Goal: Communication & Community: Answer question/provide support

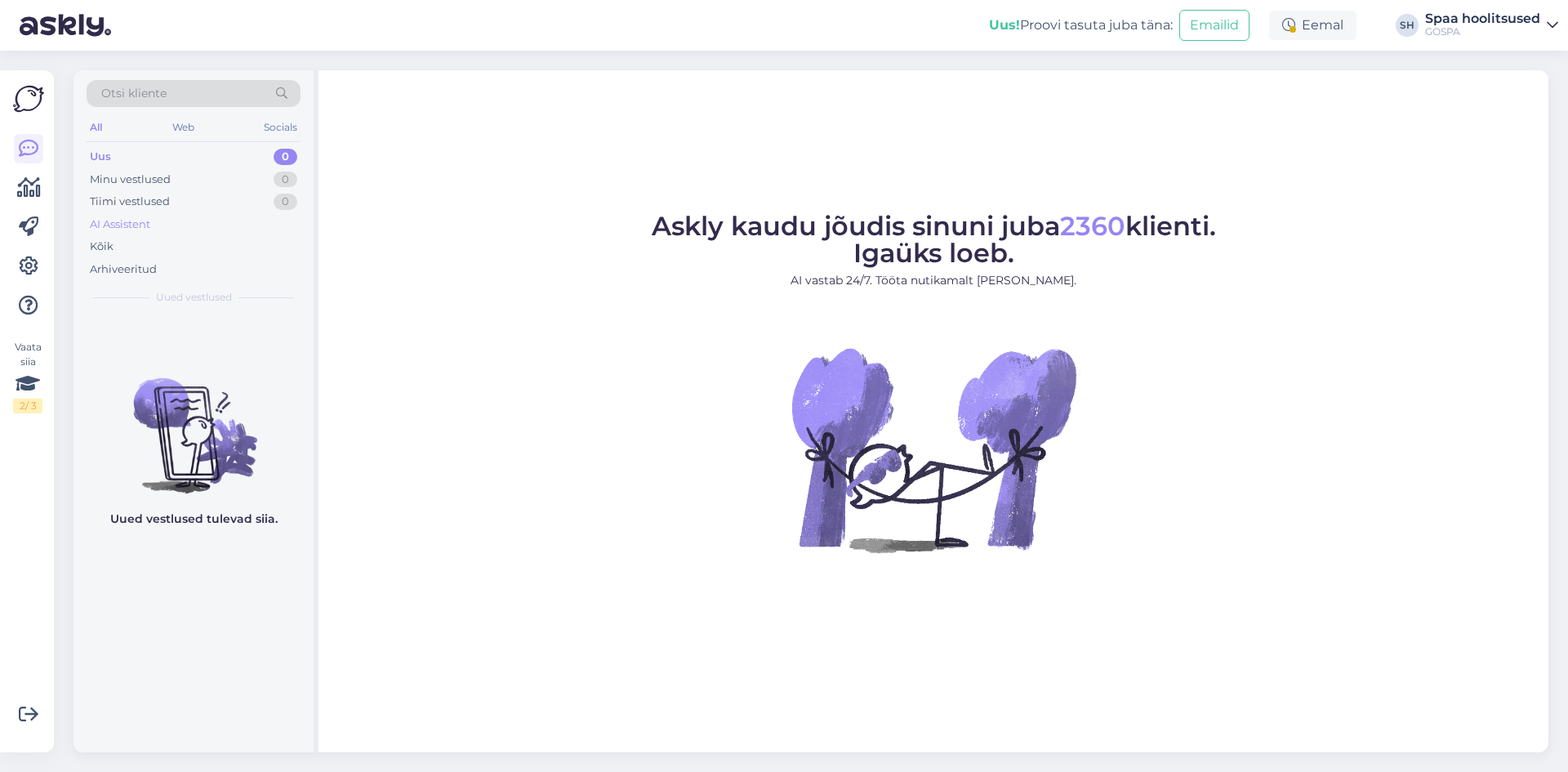
click at [144, 225] on div "AI Assistent" at bounding box center [120, 224] width 60 height 17
click at [110, 272] on div "Arhiveeritud" at bounding box center [123, 269] width 67 height 17
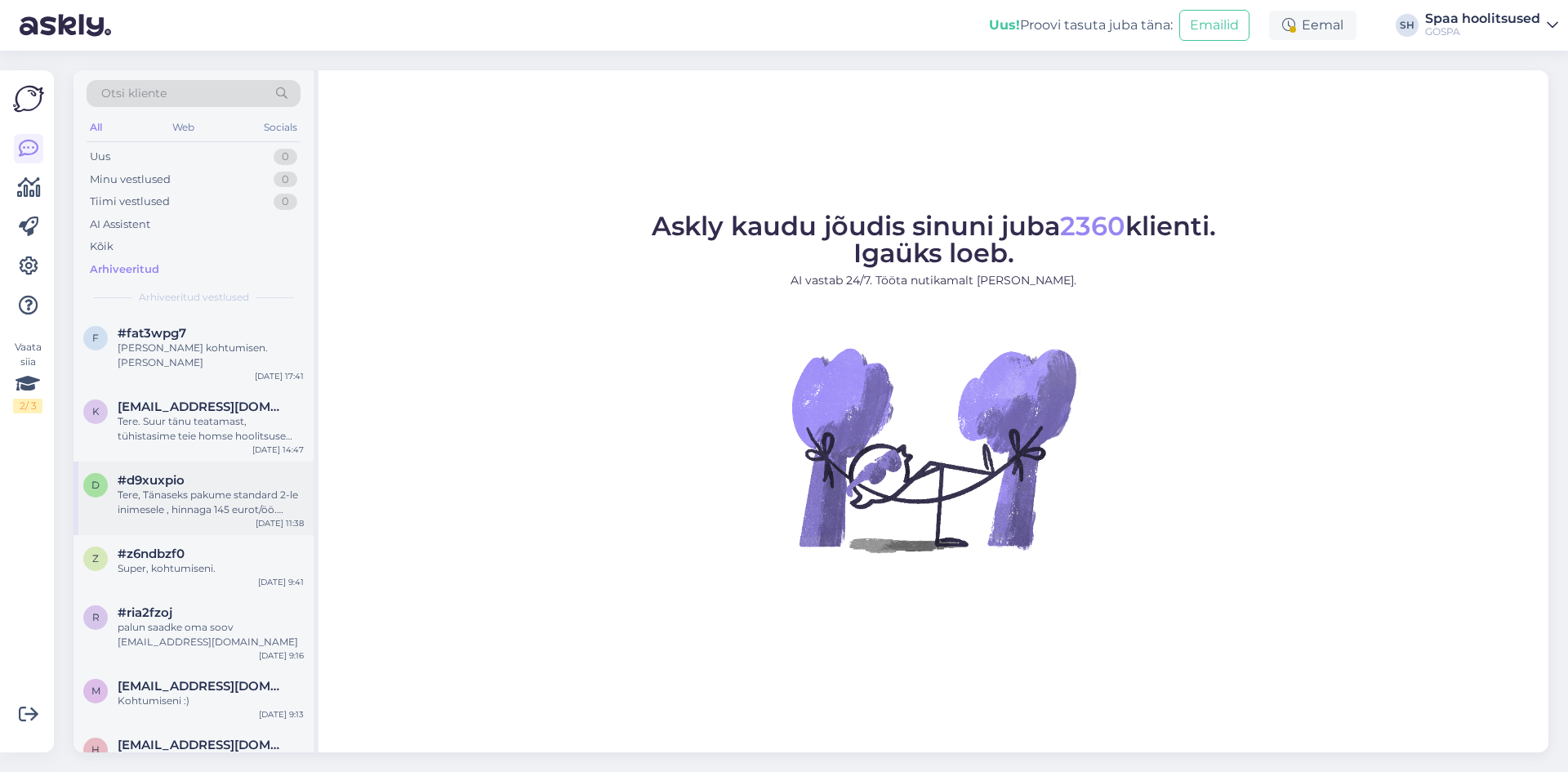
click at [210, 488] on div "Tere, Tänaseks pakume standard 2-le inimesele , hinnaga 145 eurot/öö. Superior …" at bounding box center [210, 502] width 186 height 29
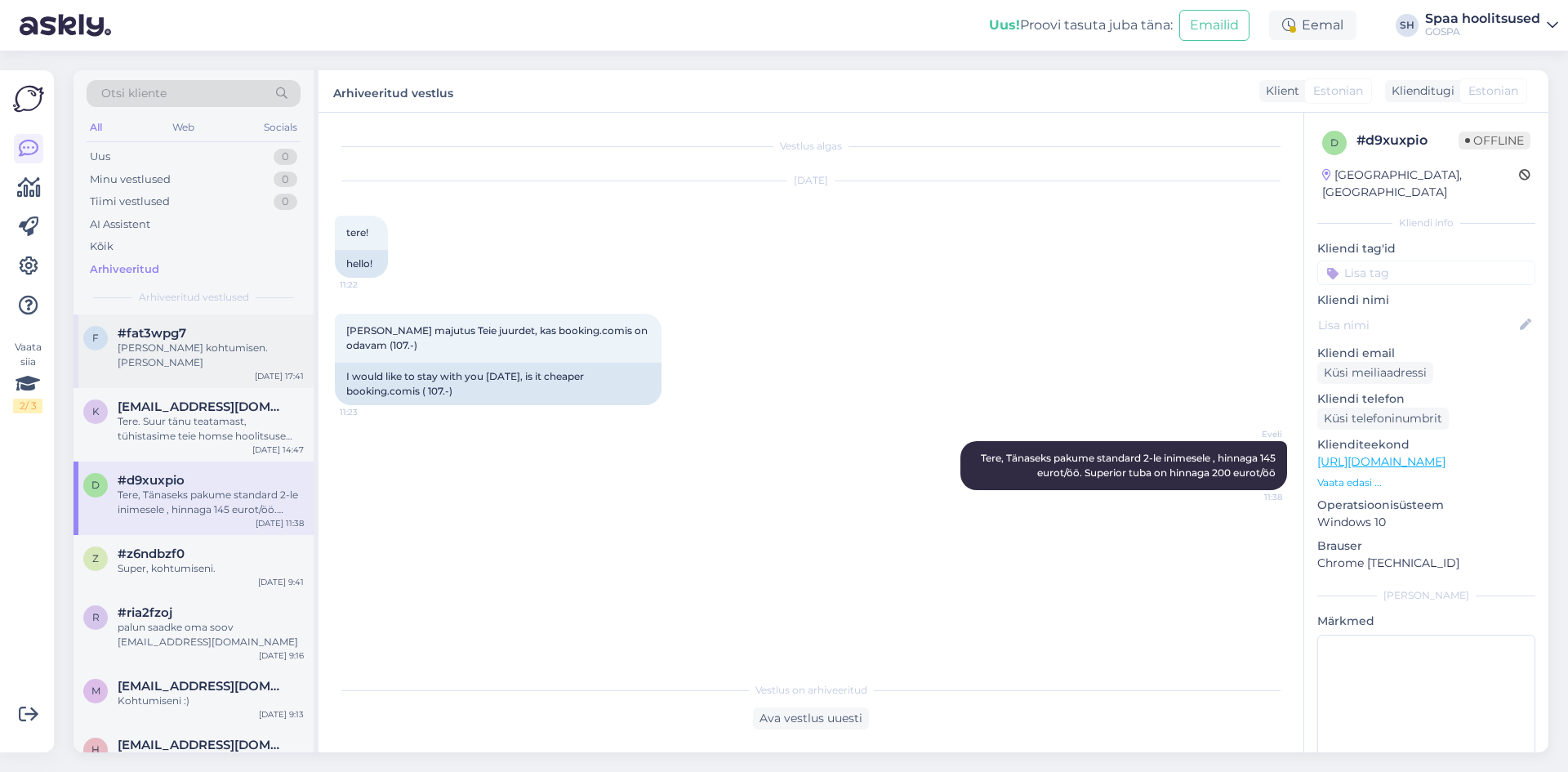
click at [146, 337] on span "#fat3wpg7" at bounding box center [152, 333] width 68 height 15
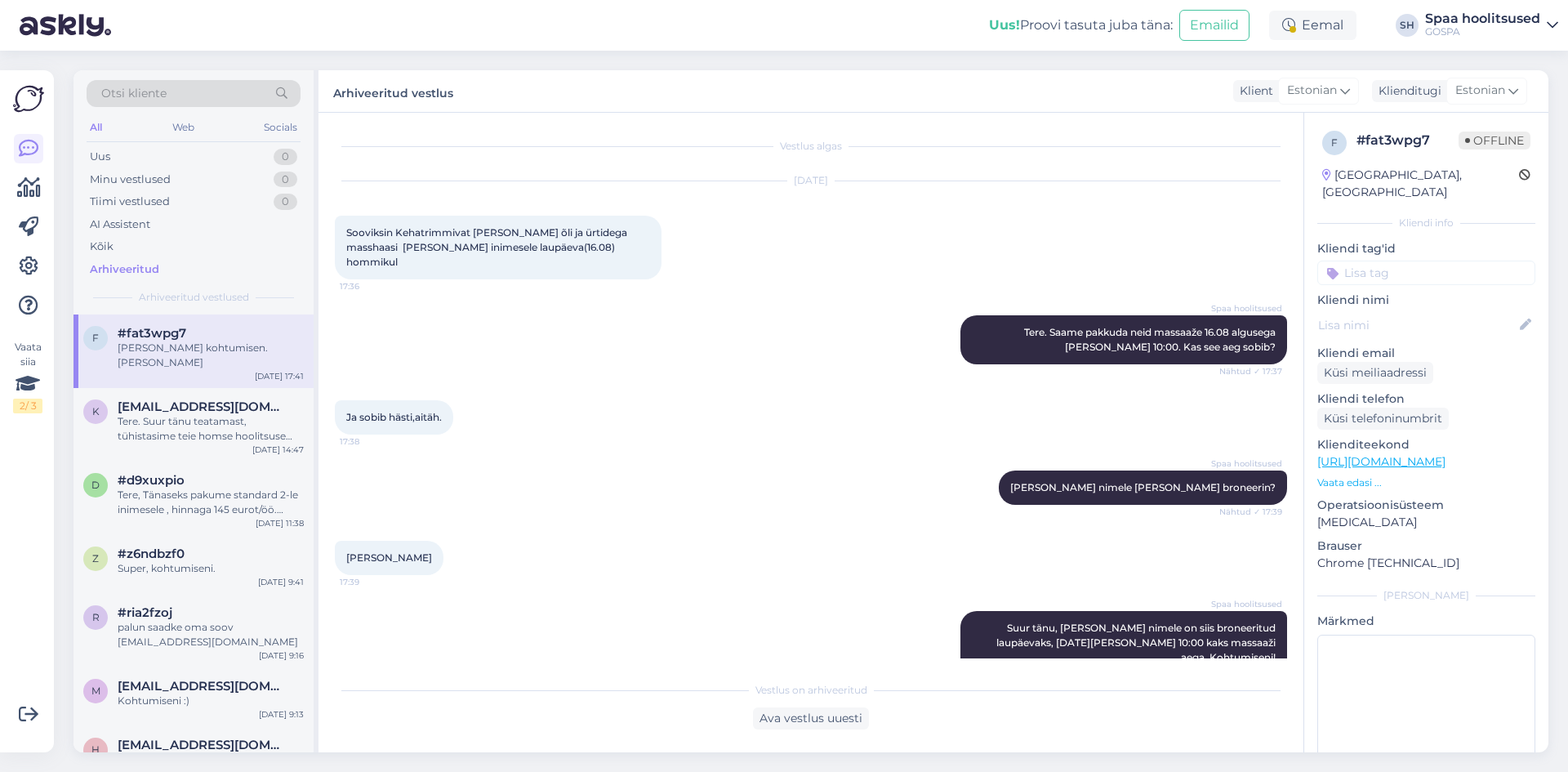
scroll to position [75, 0]
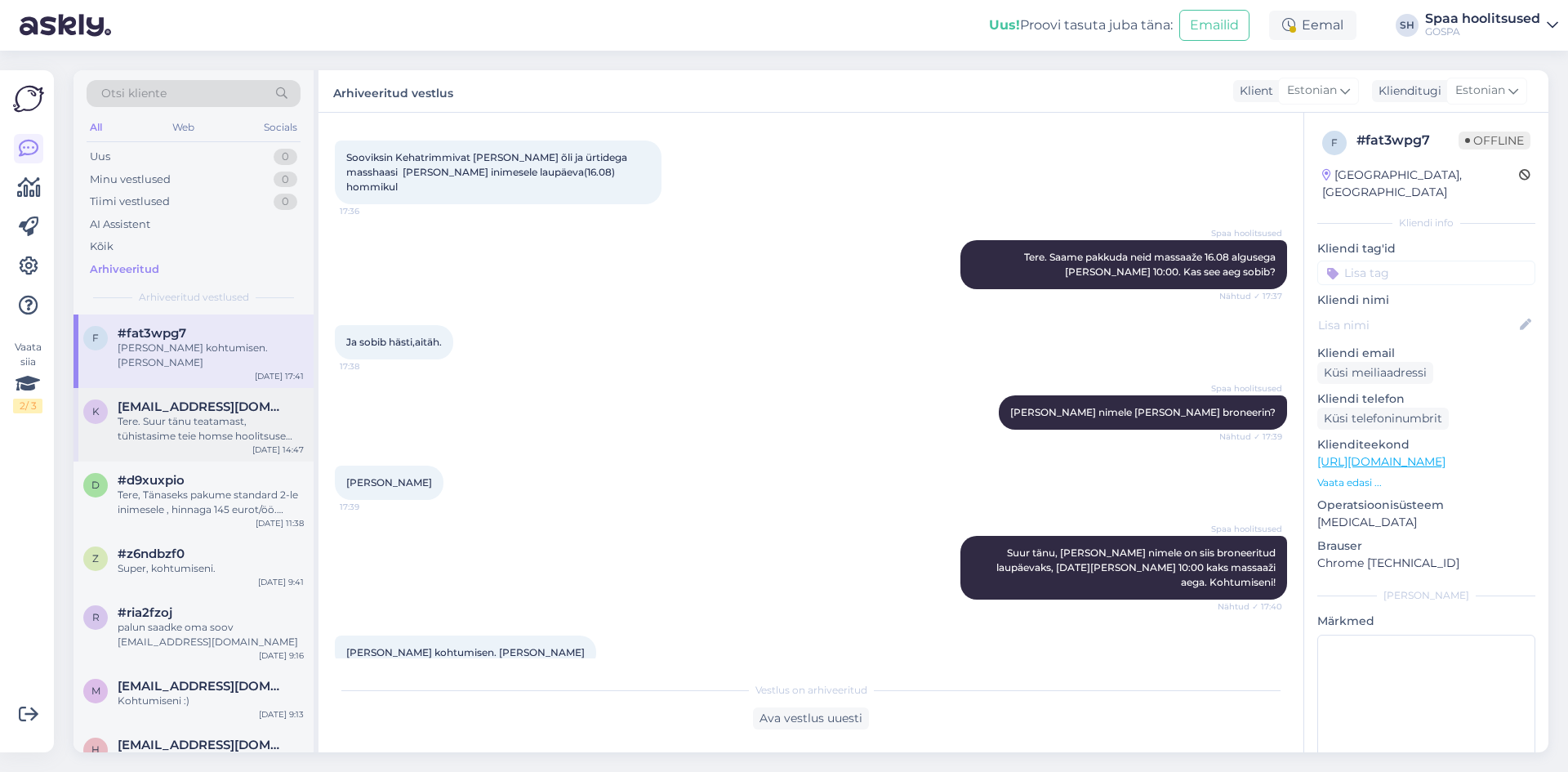
click at [150, 399] on span "kristiina.hytonen@gmail.com" at bounding box center [203, 406] width 169 height 15
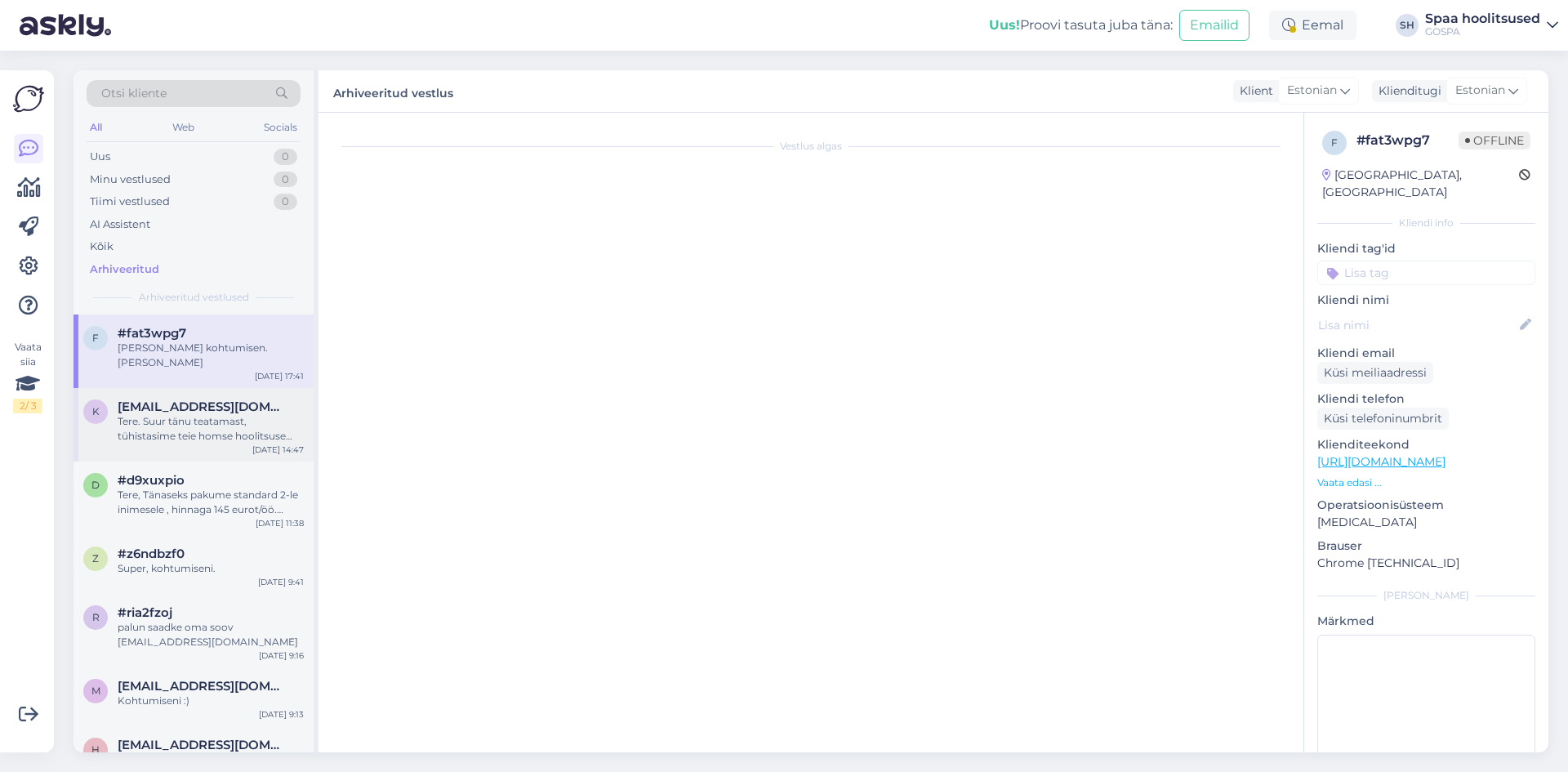
scroll to position [279, 0]
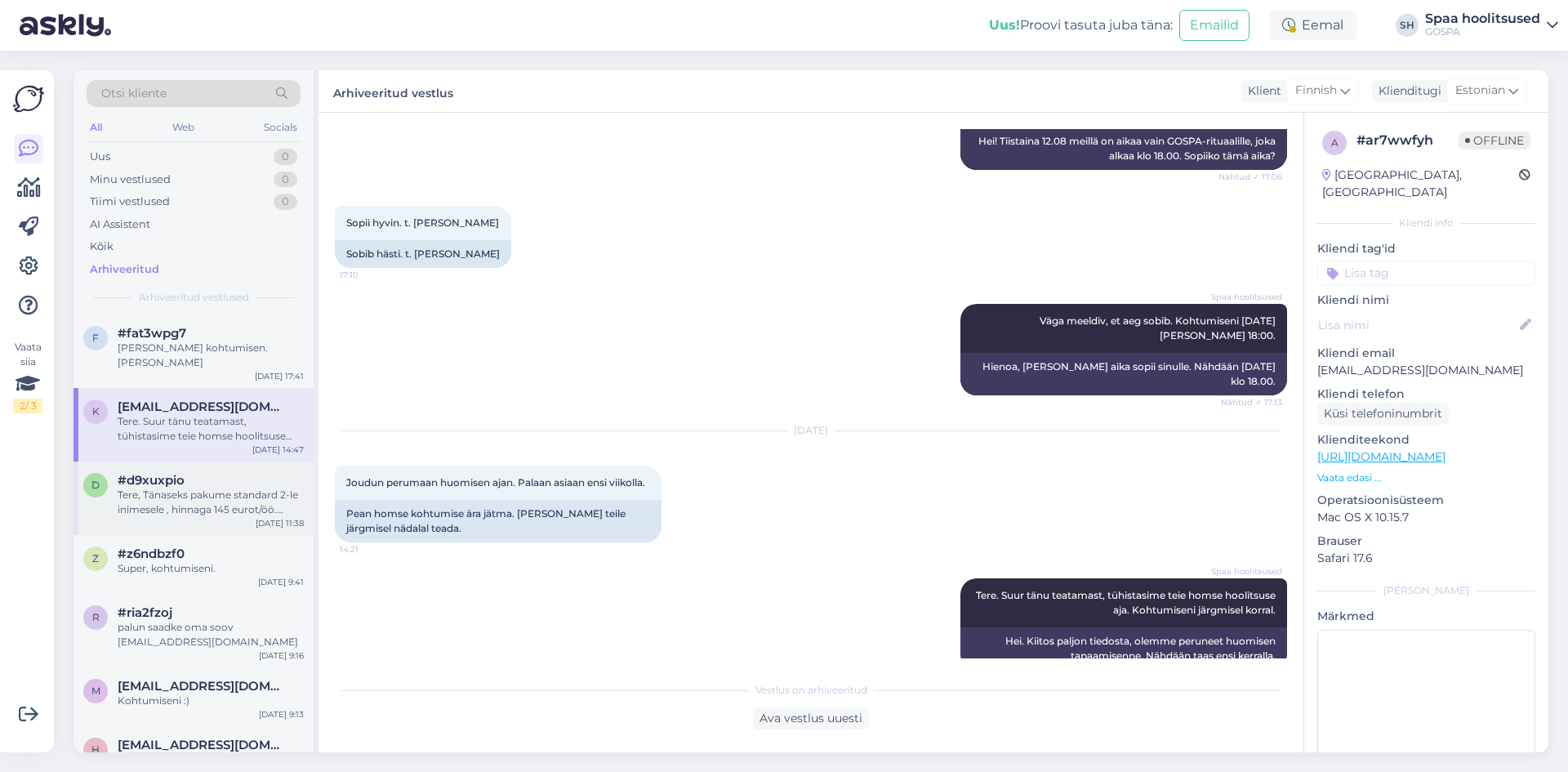
click at [184, 488] on div "Tere, Tänaseks pakume standard 2-le inimesele , hinnaga 145 eurot/öö. Superior …" at bounding box center [210, 502] width 186 height 29
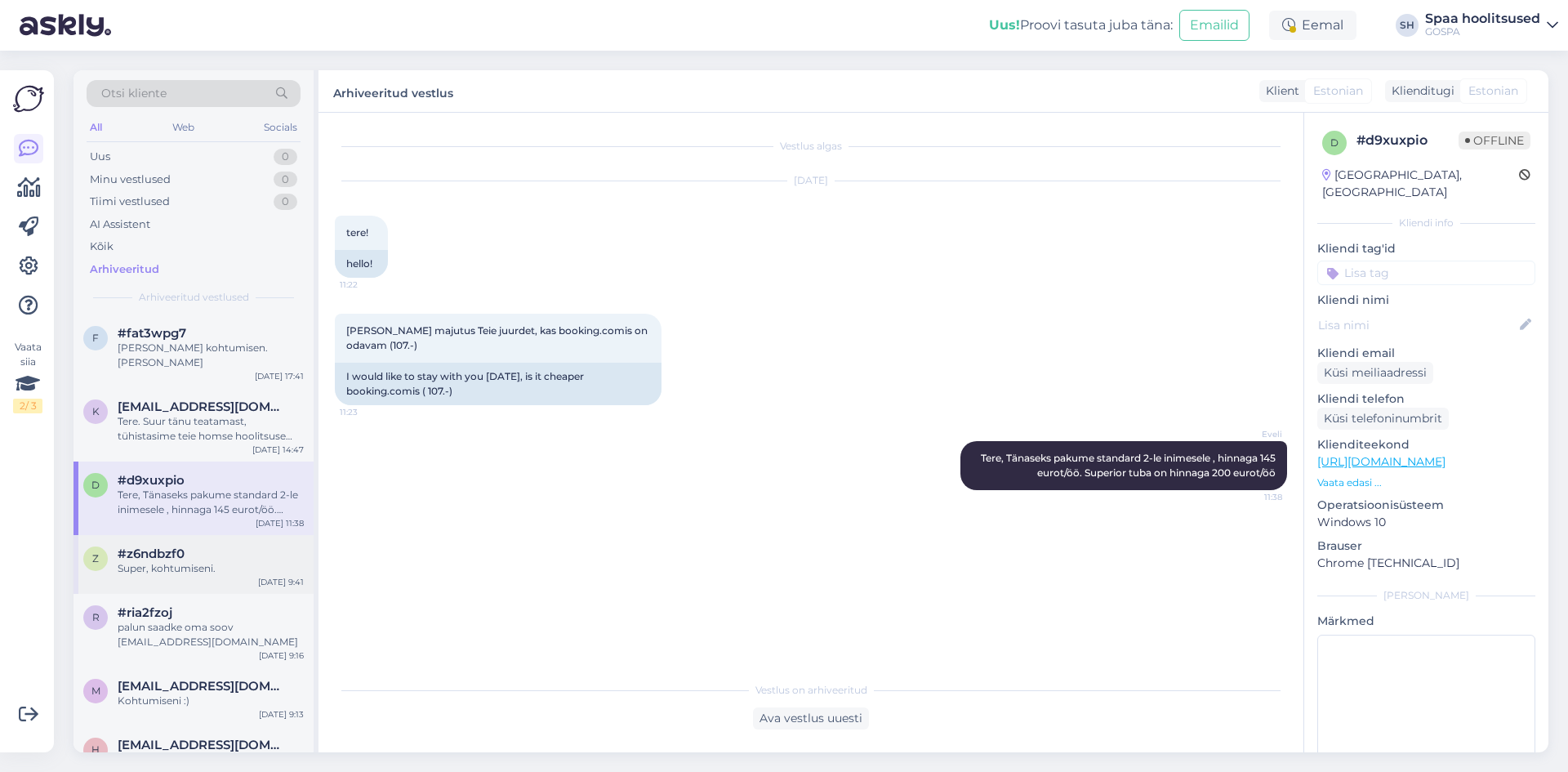
click at [175, 561] on div "Super, kohtumiseni." at bounding box center [210, 568] width 186 height 15
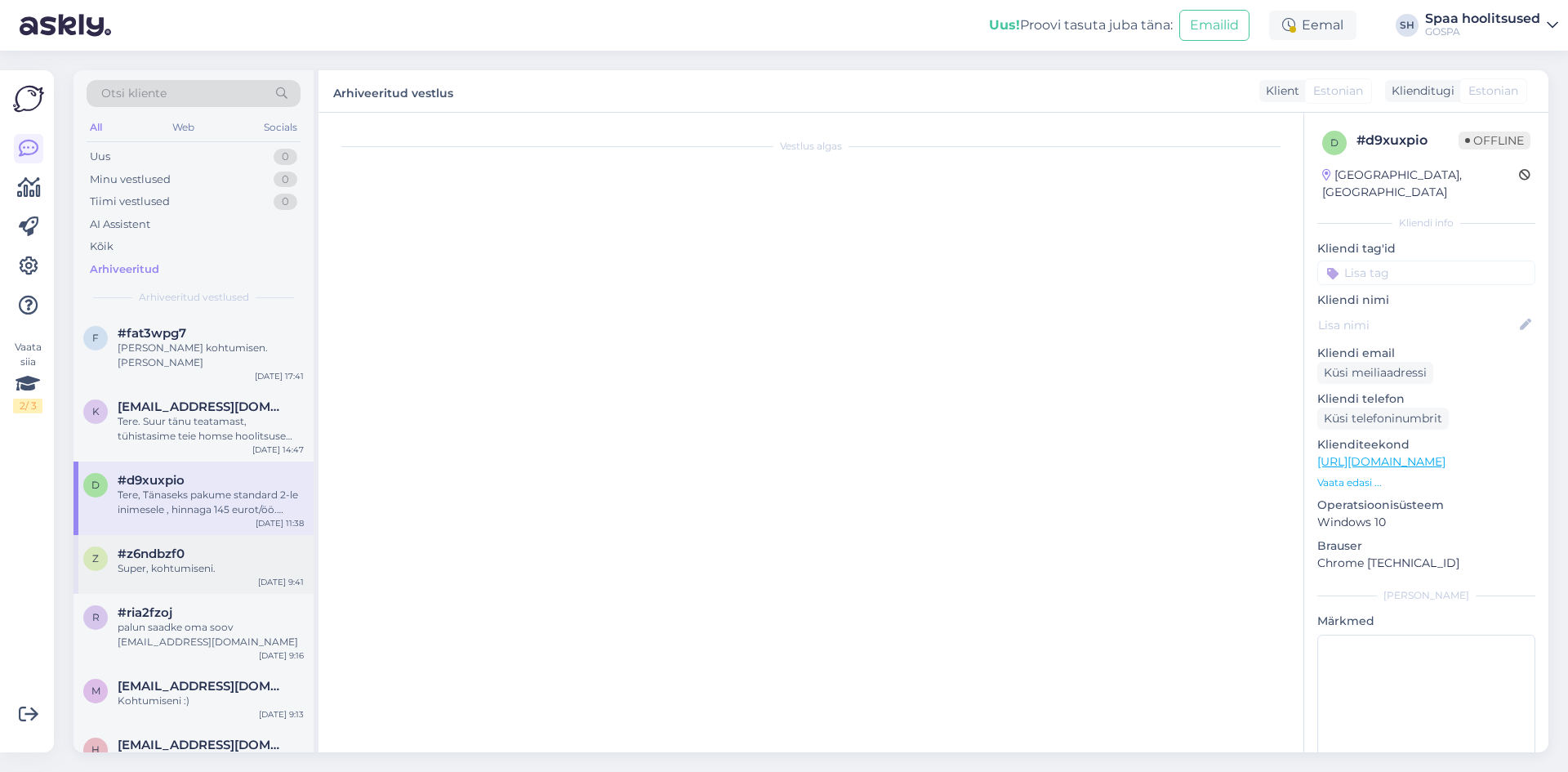
scroll to position [388, 0]
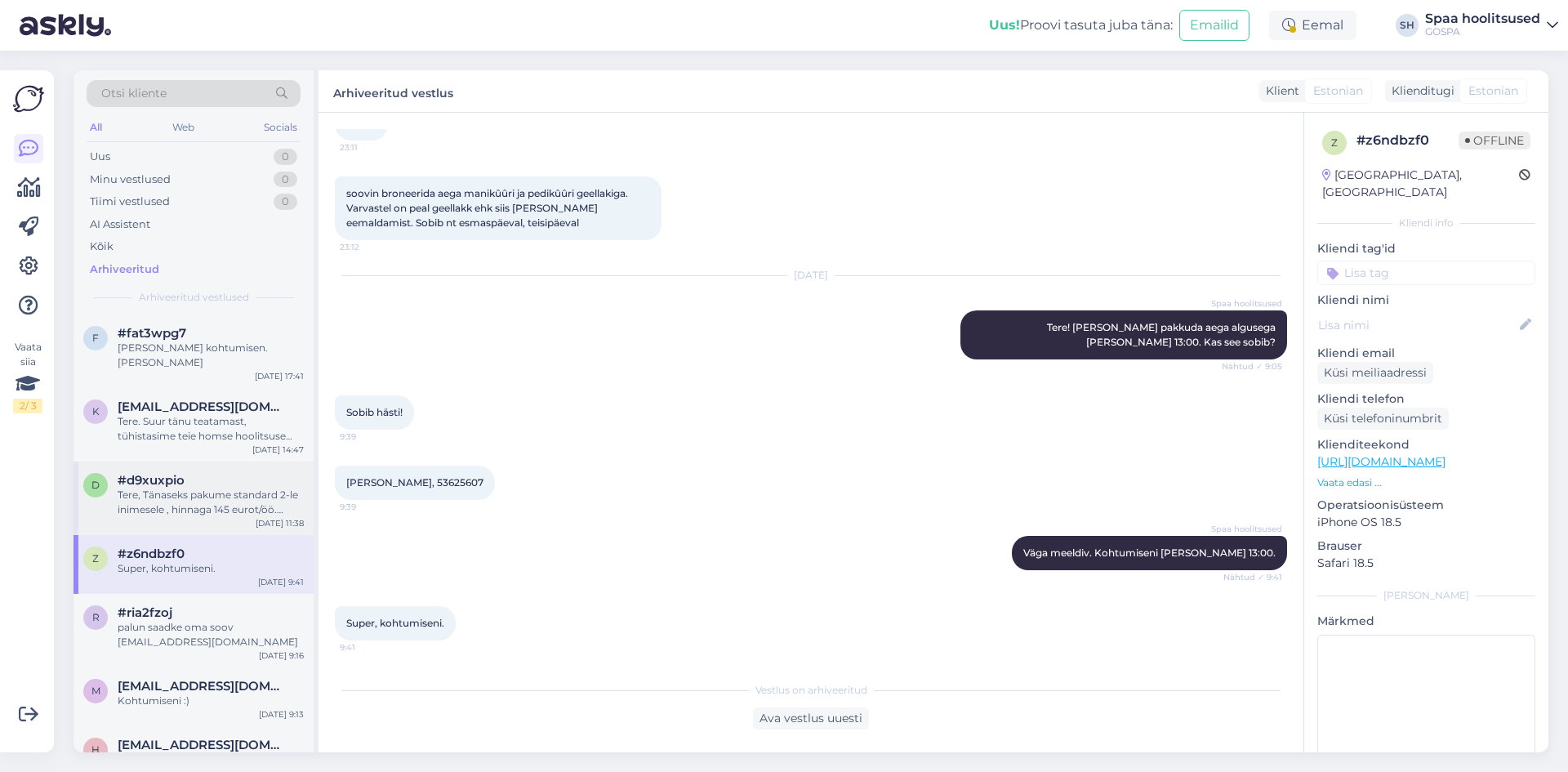
click at [155, 504] on div "d #d9xuxpio Tere, Tänaseks pakume standard 2-le inimesele , hinnaga 145 eurot/ö…" at bounding box center [193, 497] width 241 height 73
